Goal: Task Accomplishment & Management: Manage account settings

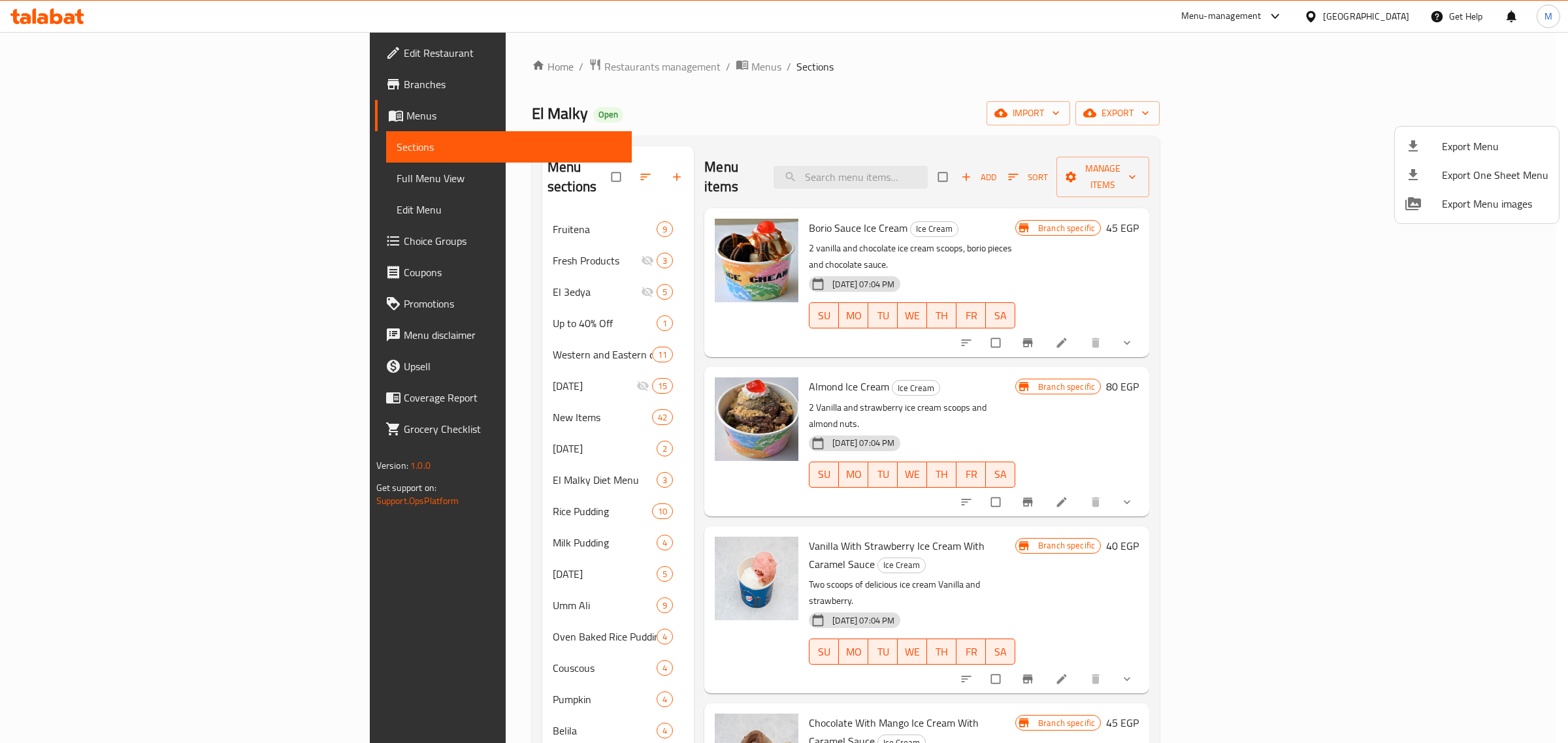
click at [383, 64] on div at bounding box center [784, 372] width 1568 height 743
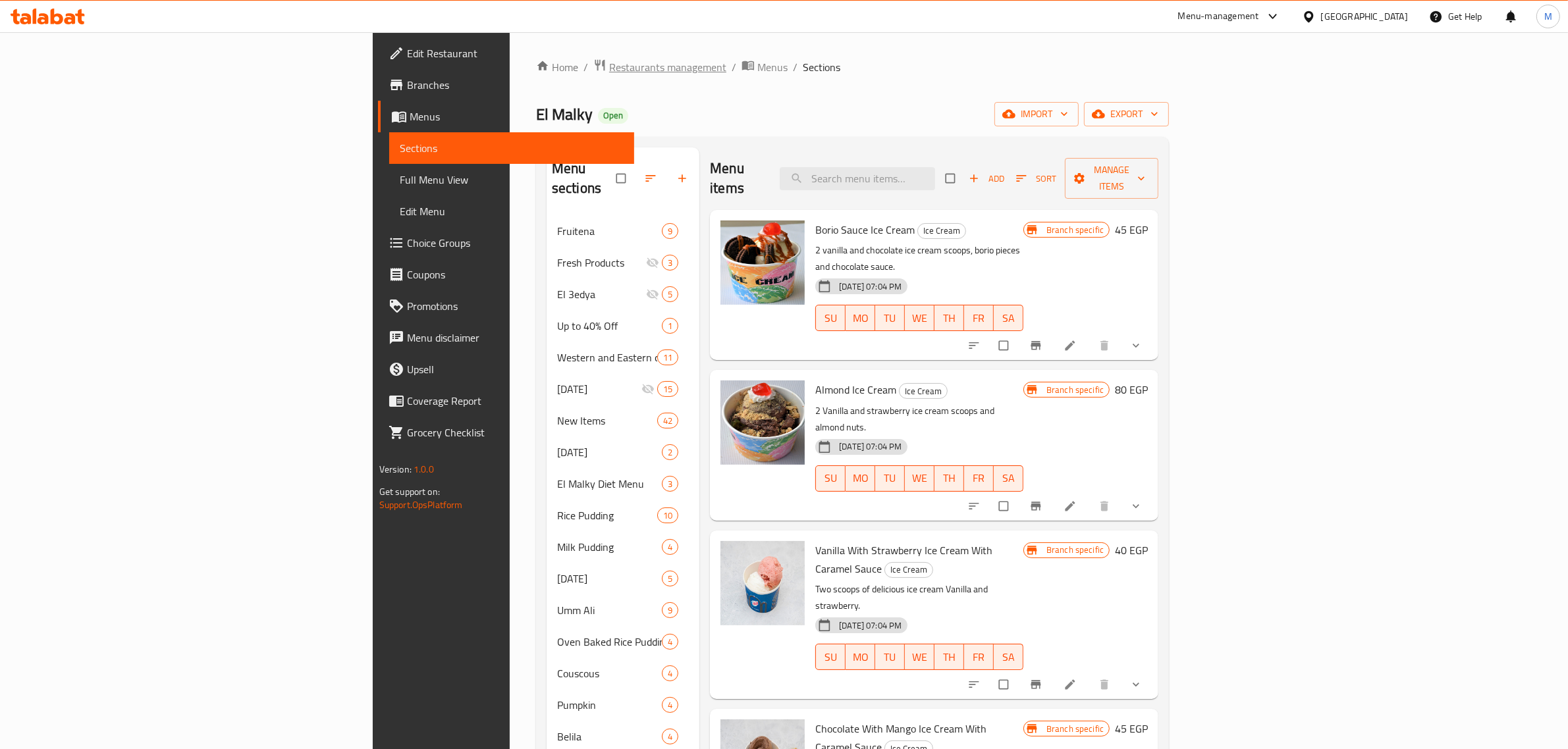
click at [609, 71] on span "Restaurants management" at bounding box center [668, 67] width 117 height 16
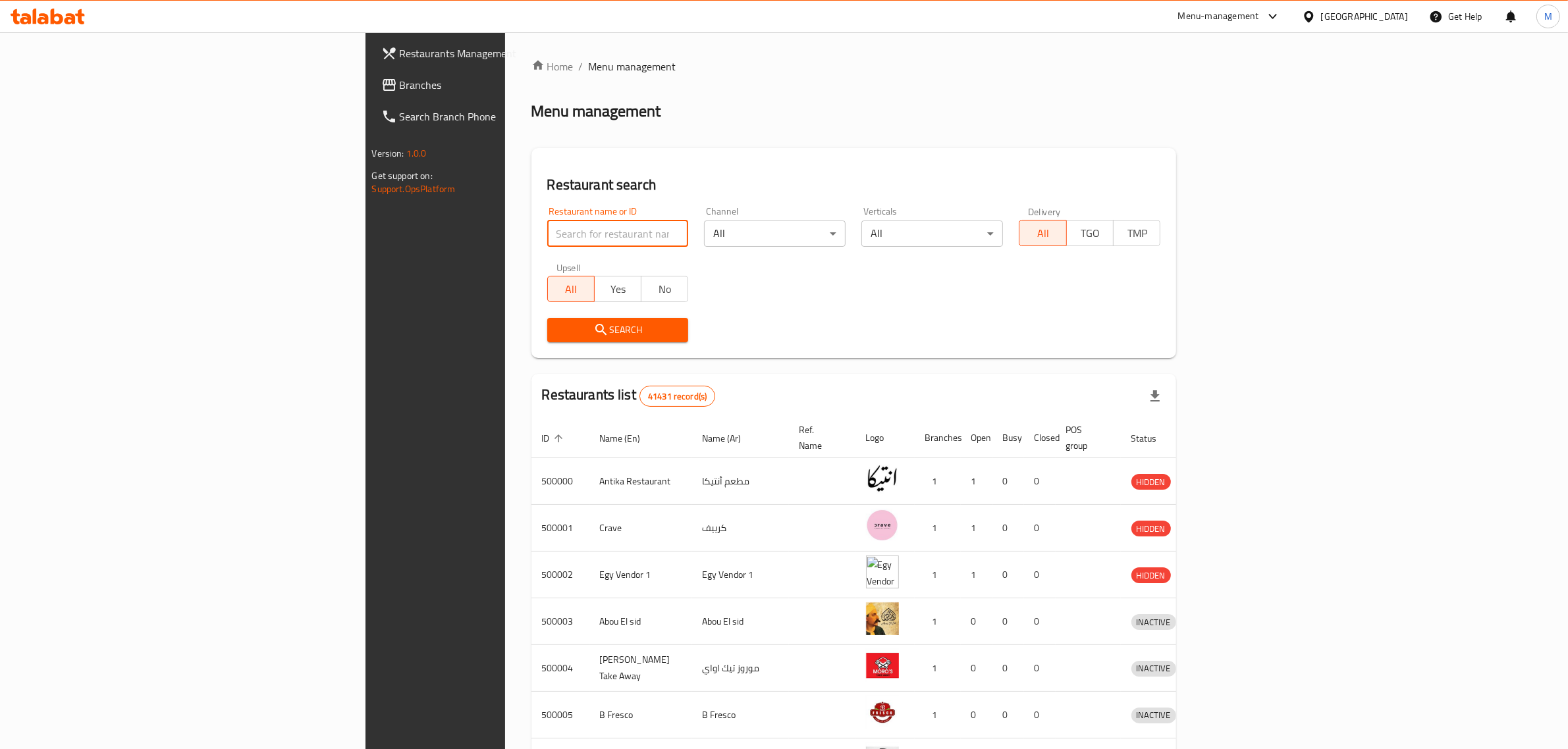
click at [547, 225] on input "search" at bounding box center [618, 234] width 142 height 27
paste input "680094"
type input "680094"
click button "Search" at bounding box center [618, 329] width 142 height 24
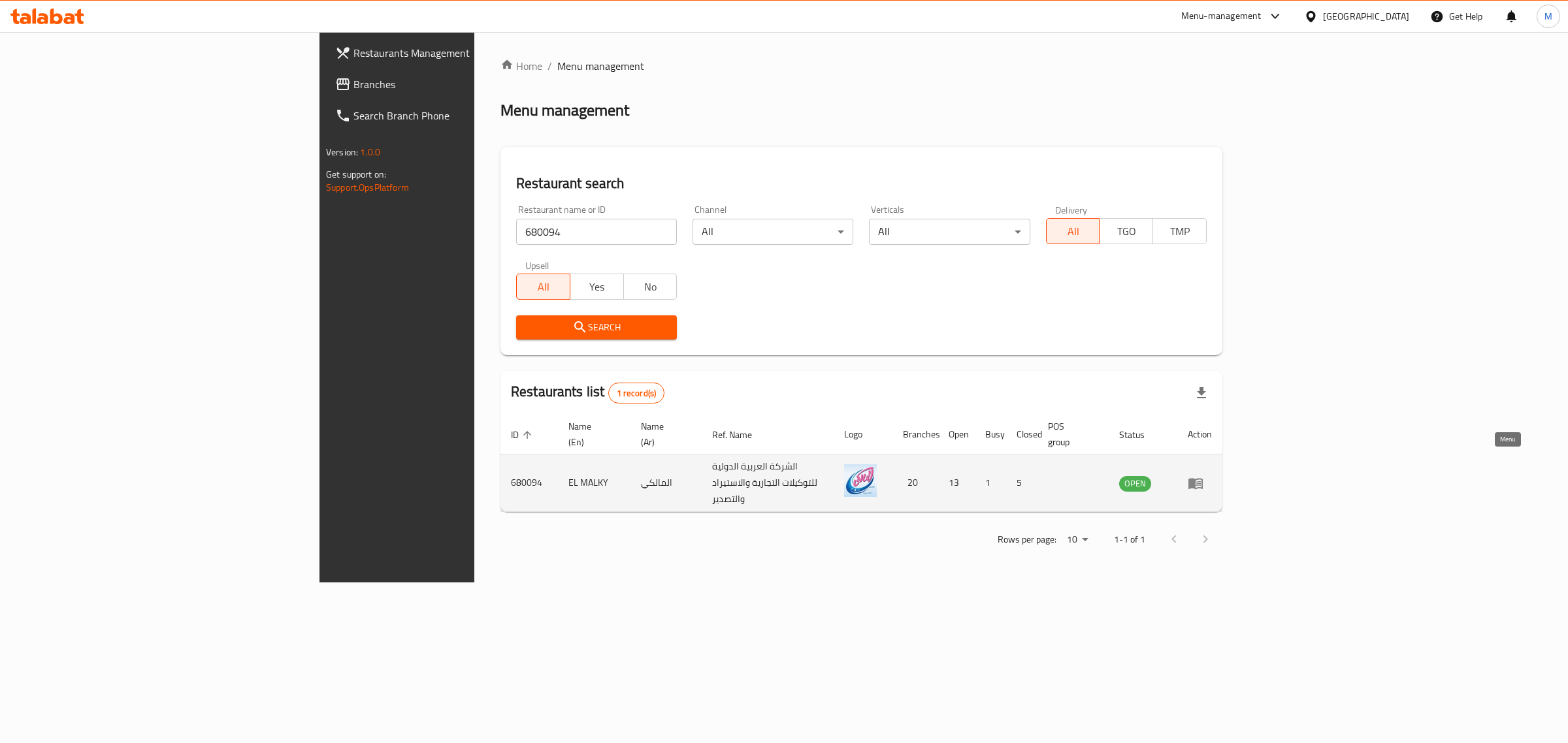
click at [1203, 478] on icon "enhanced table" at bounding box center [1195, 483] width 14 height 11
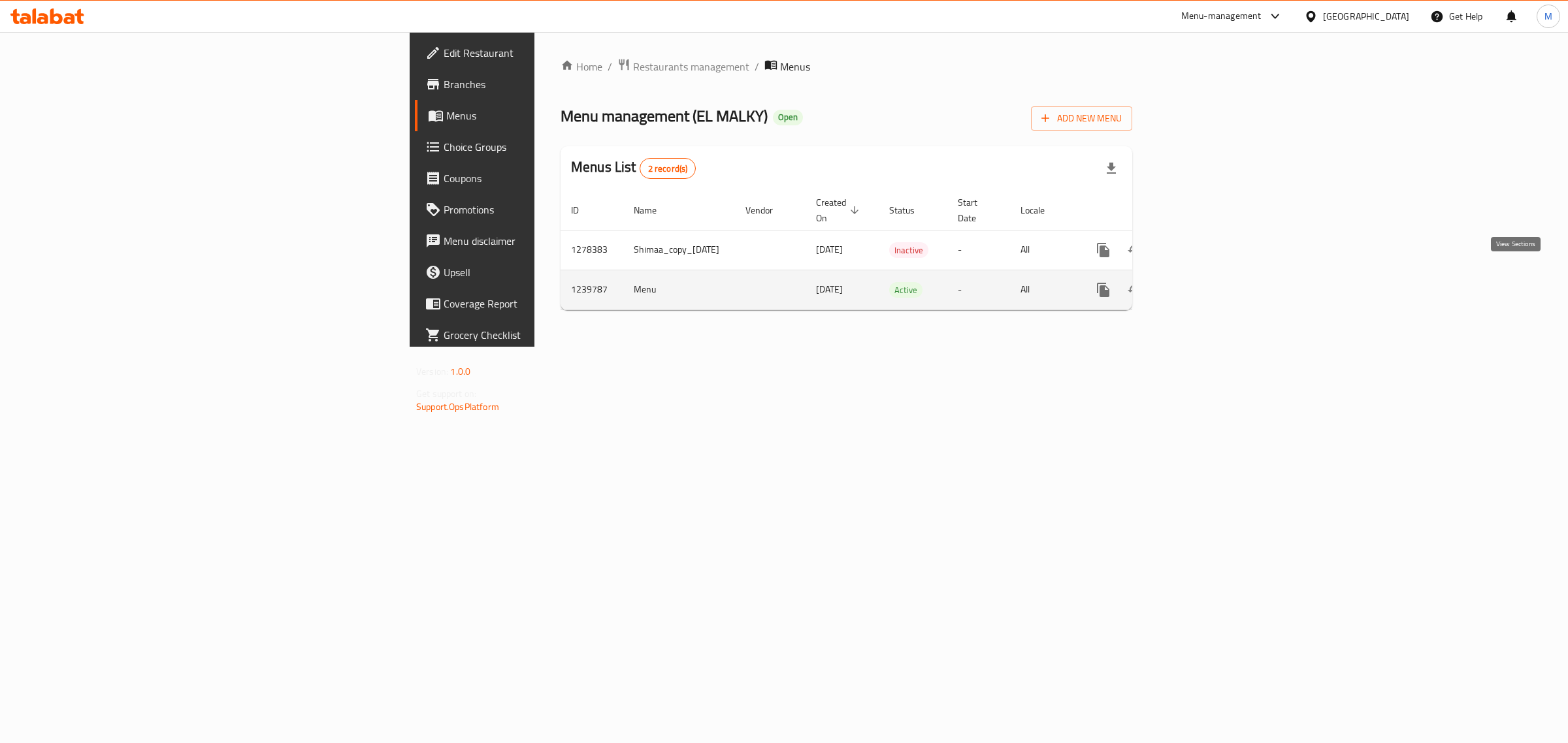
click at [1205, 282] on icon "enhanced table" at bounding box center [1197, 290] width 16 height 16
